Goal: Entertainment & Leisure: Browse casually

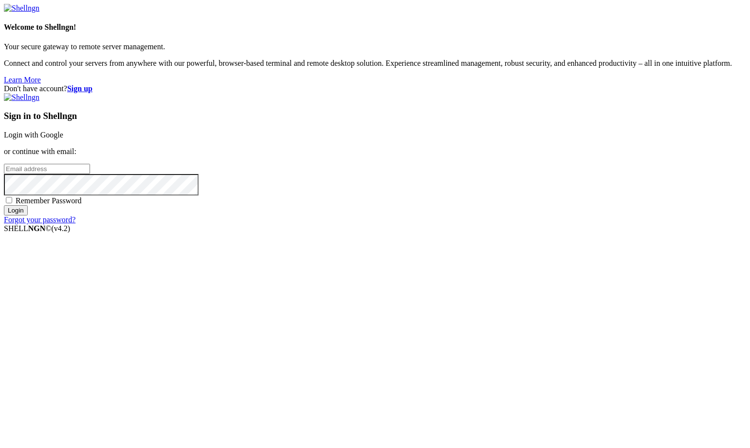
click at [63, 139] on link "Login with Google" at bounding box center [33, 135] width 59 height 8
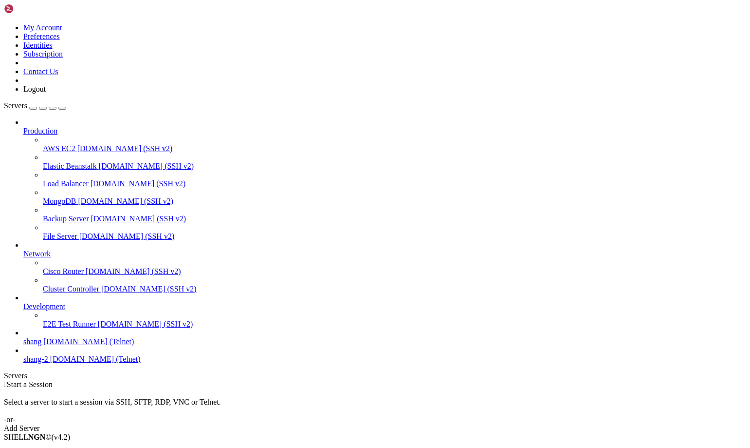
click at [73, 345] on span "[DOMAIN_NAME] (Telnet)" at bounding box center [88, 341] width 91 height 8
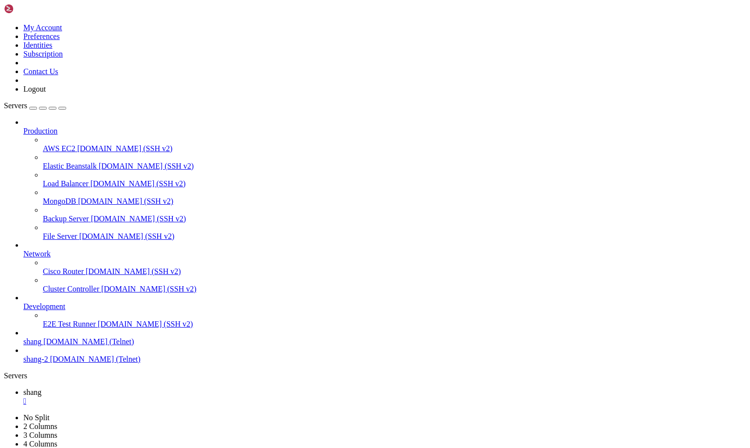
scroll to position [1040, 0]
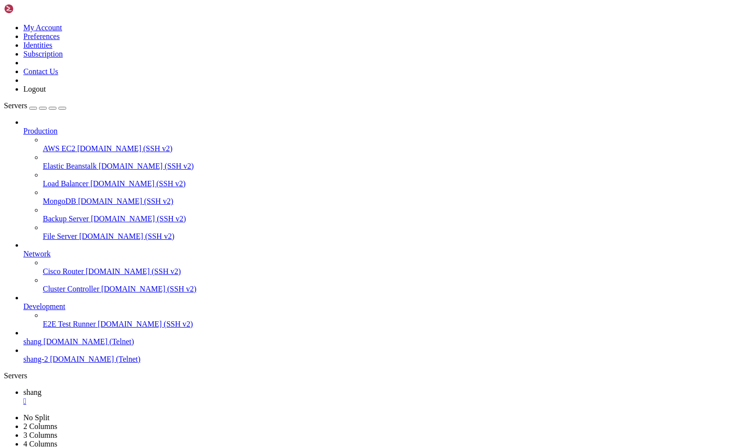
drag, startPoint x: 513, startPoint y: 864, endPoint x: 519, endPoint y: 885, distance: 21.3
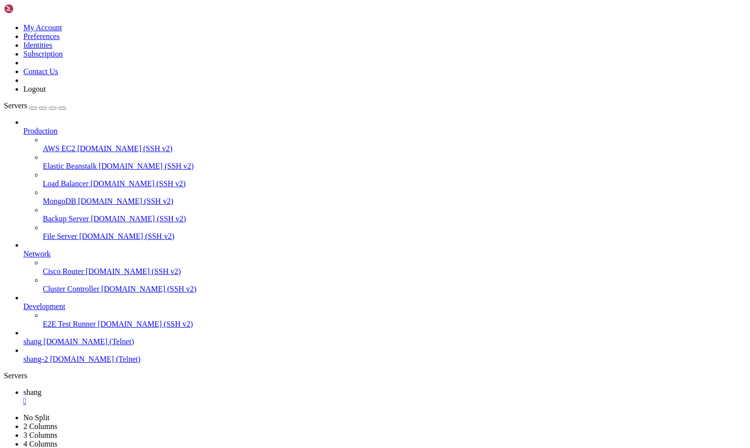
drag, startPoint x: 65, startPoint y: 650, endPoint x: 9, endPoint y: 650, distance: 56.0
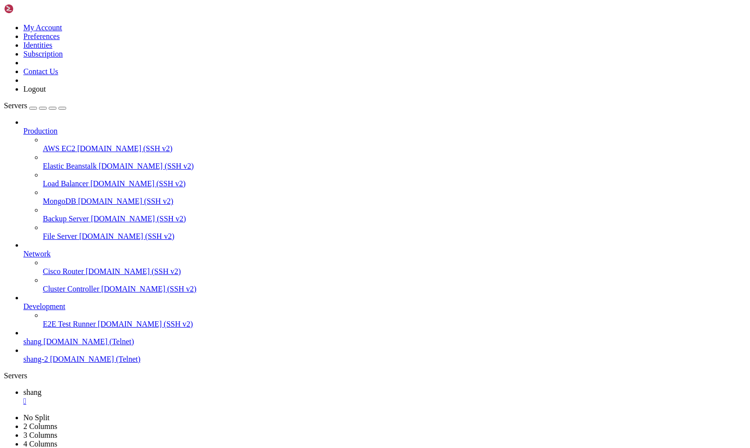
click at [76, 363] on span "[DOMAIN_NAME] (Telnet)" at bounding box center [95, 359] width 91 height 8
click at [58, 162] on span "Elastic Beanstalk" at bounding box center [70, 166] width 54 height 8
click at [135, 388] on link "shang " at bounding box center [384, 397] width 723 height 18
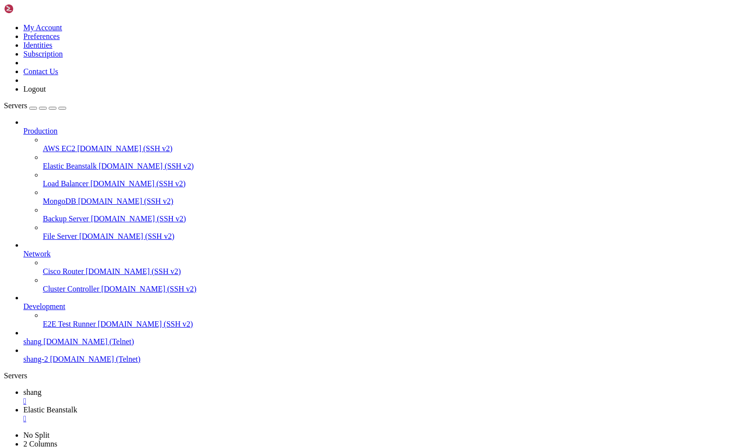
scroll to position [7005, 0]
click at [77, 405] on span "Elastic Beanstalk" at bounding box center [50, 409] width 54 height 8
click at [138, 388] on link "shang " at bounding box center [384, 397] width 723 height 18
click at [231, 405] on link "Elastic Beanstalk " at bounding box center [384, 414] width 723 height 18
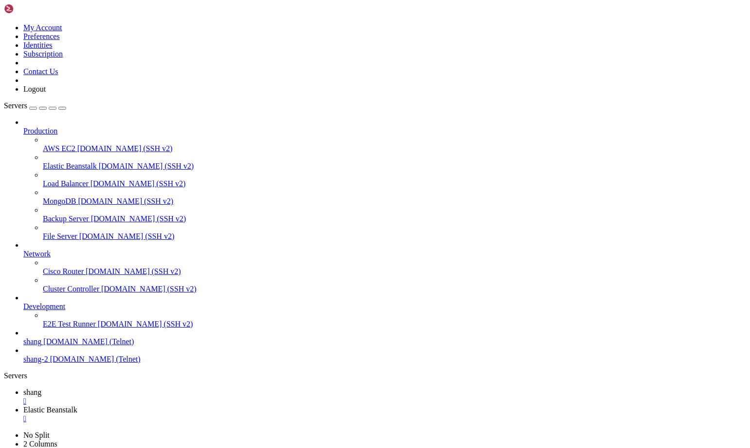
click at [41, 388] on span "shang" at bounding box center [32, 392] width 18 height 8
drag, startPoint x: 46, startPoint y: 900, endPoint x: 9, endPoint y: 900, distance: 36.5
drag, startPoint x: 95, startPoint y: 893, endPoint x: 156, endPoint y: 895, distance: 60.4
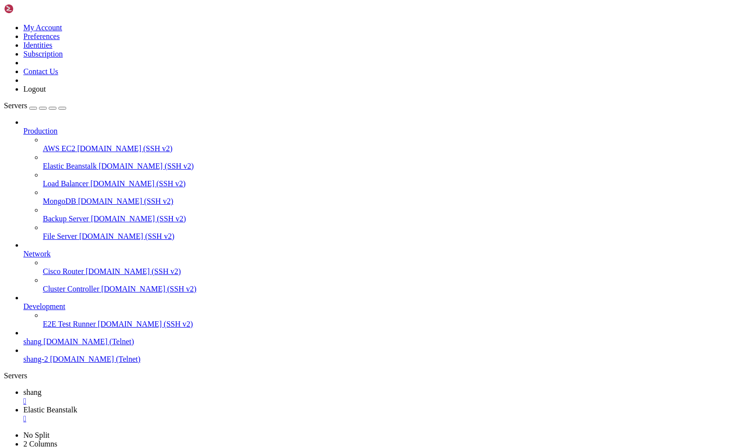
drag, startPoint x: 240, startPoint y: 879, endPoint x: 74, endPoint y: 871, distance: 166.2
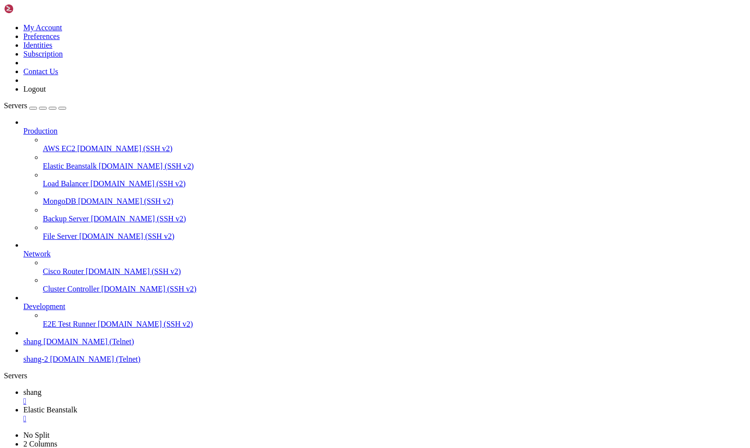
drag, startPoint x: 30, startPoint y: 951, endPoint x: 70, endPoint y: 951, distance: 39.9
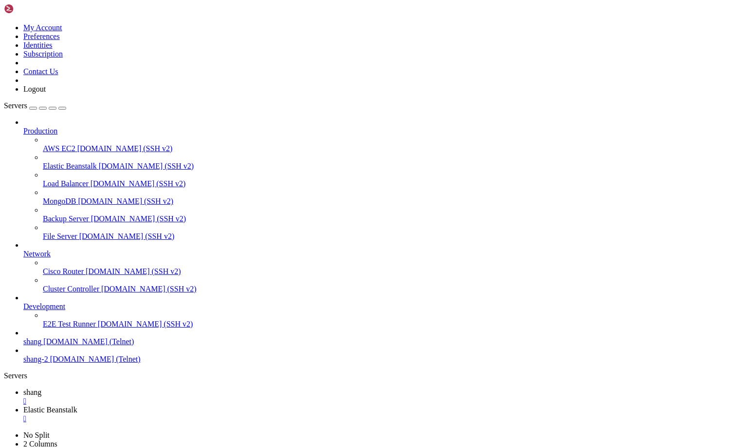
scroll to position [7396, 0]
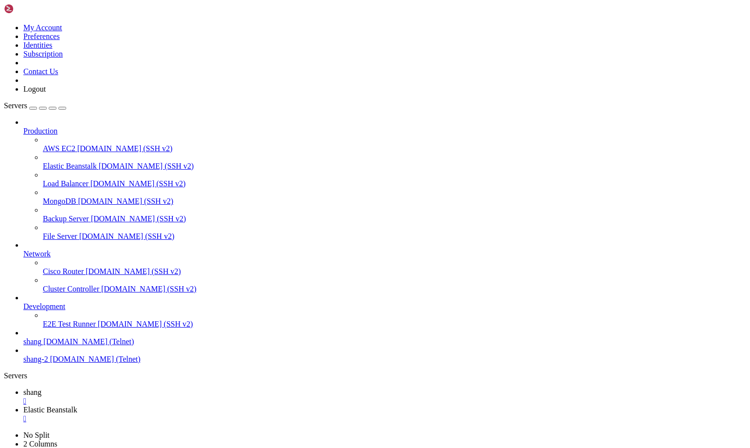
scroll to position [11184, 0]
drag, startPoint x: 32, startPoint y: 945, endPoint x: 75, endPoint y: 945, distance: 42.9
drag, startPoint x: 31, startPoint y: 943, endPoint x: 75, endPoint y: 945, distance: 44.4
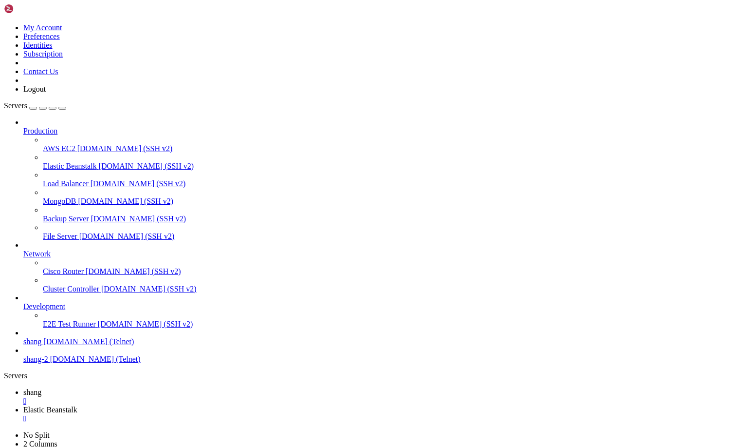
scroll to position [12287, 0]
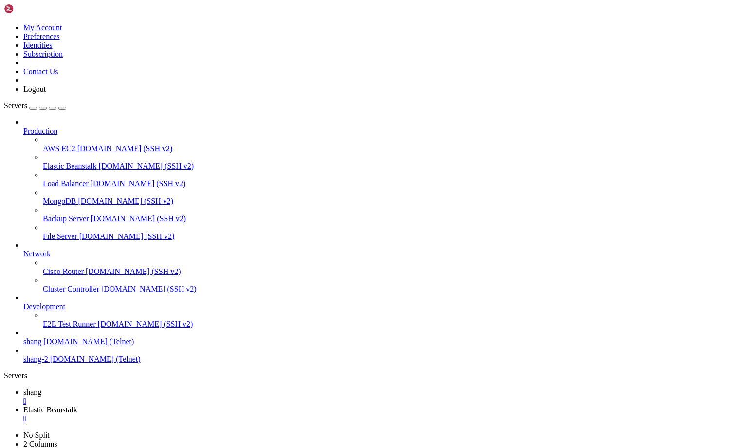
drag, startPoint x: 42, startPoint y: 936, endPoint x: 9, endPoint y: 936, distance: 33.1
